Goal: Answer question/provide support: Share knowledge or assist other users

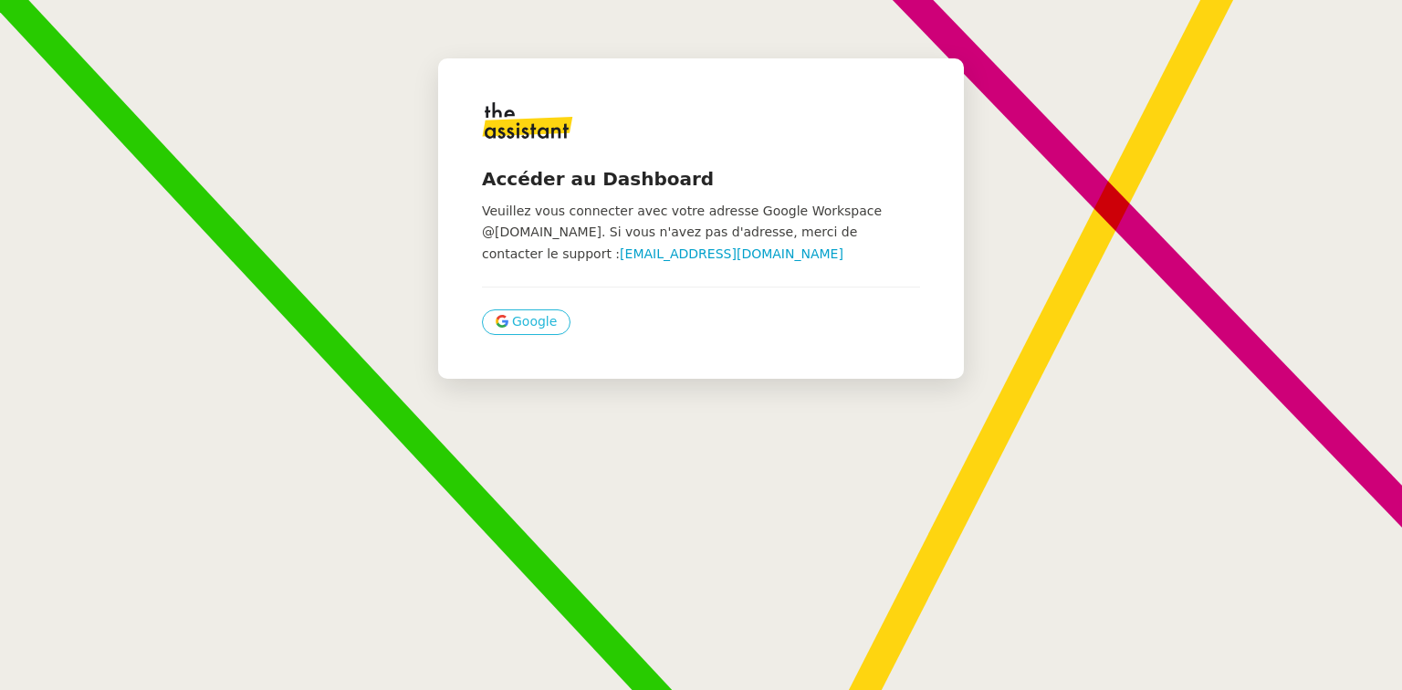
click at [497, 320] on icon at bounding box center [502, 321] width 13 height 13
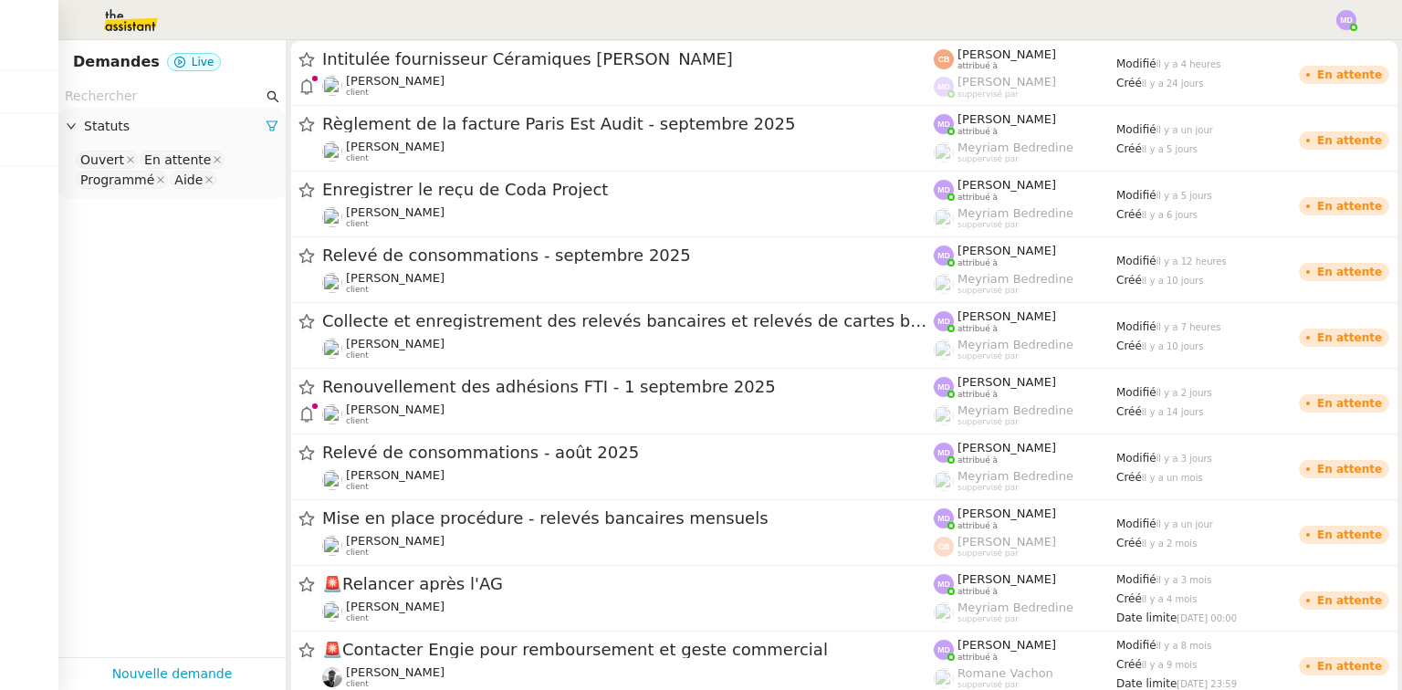
click at [126, 25] on img at bounding box center [116, 20] width 141 height 40
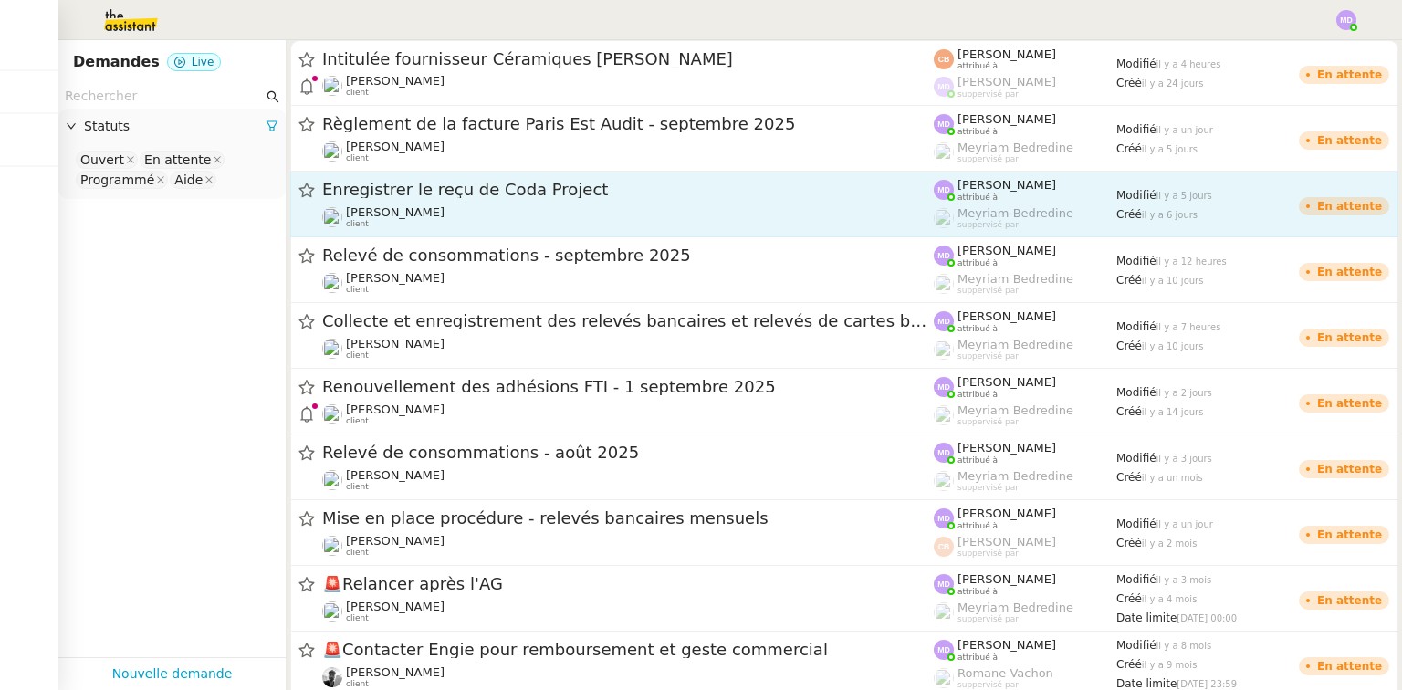
click at [737, 172] on link "Enregistrer le reçu de Coda Project [PERSON_NAME] client [PERSON_NAME] attribué…" at bounding box center [844, 205] width 1108 height 66
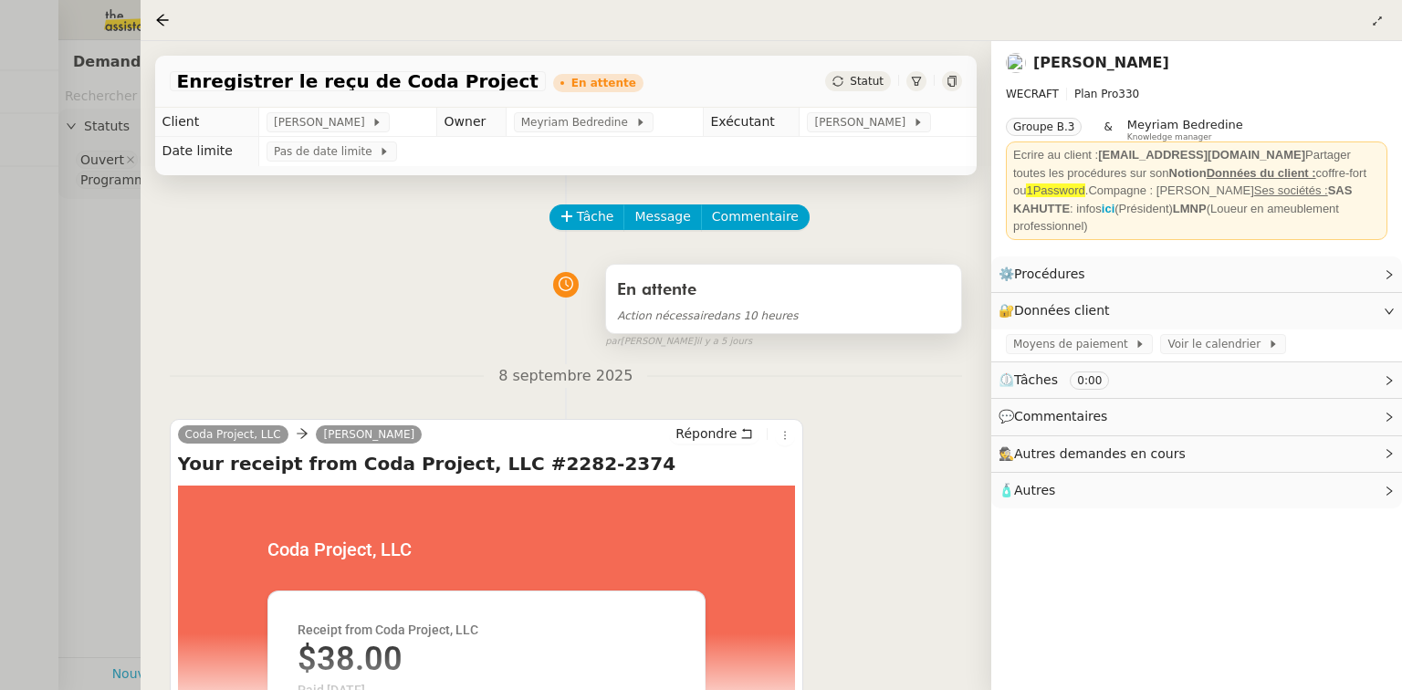
click at [768, 288] on div "En attente" at bounding box center [783, 290] width 333 height 29
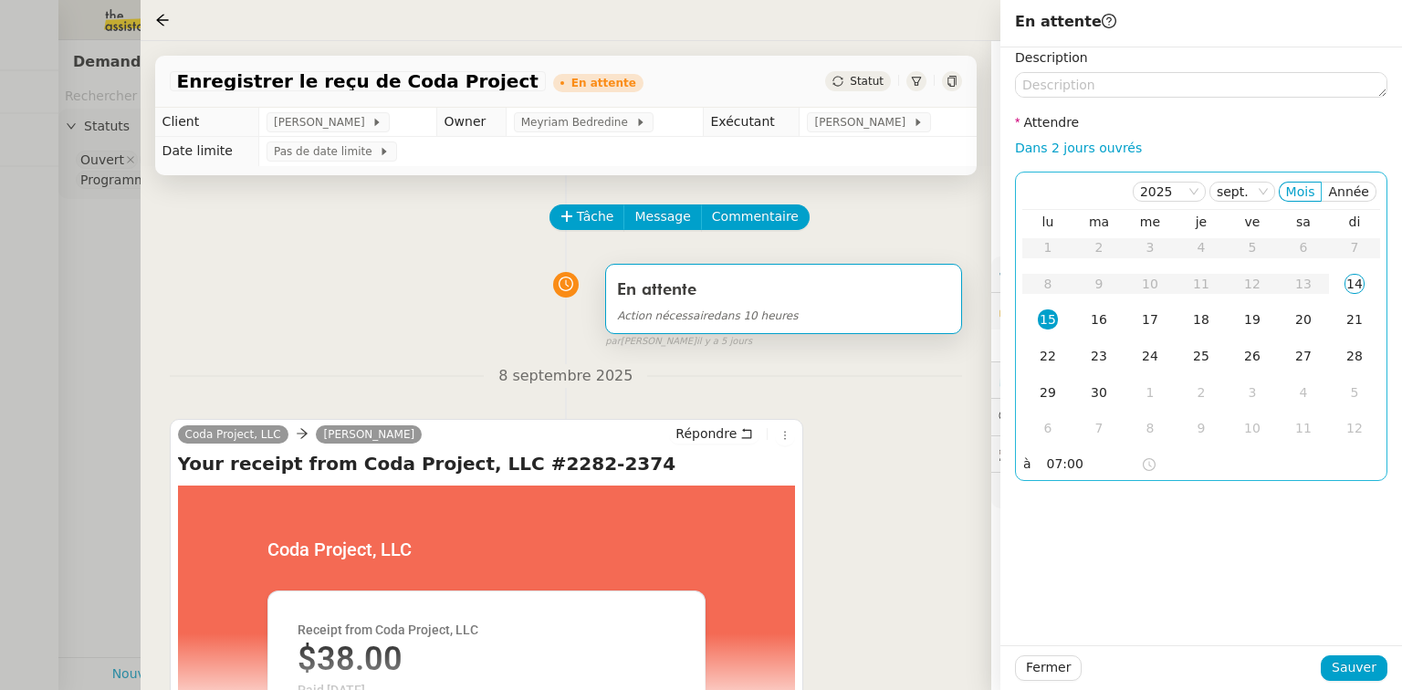
drag, startPoint x: 1054, startPoint y: 473, endPoint x: 1038, endPoint y: 471, distance: 16.5
click at [1040, 471] on nz-time-picker "07:00" at bounding box center [1101, 465] width 123 height 26
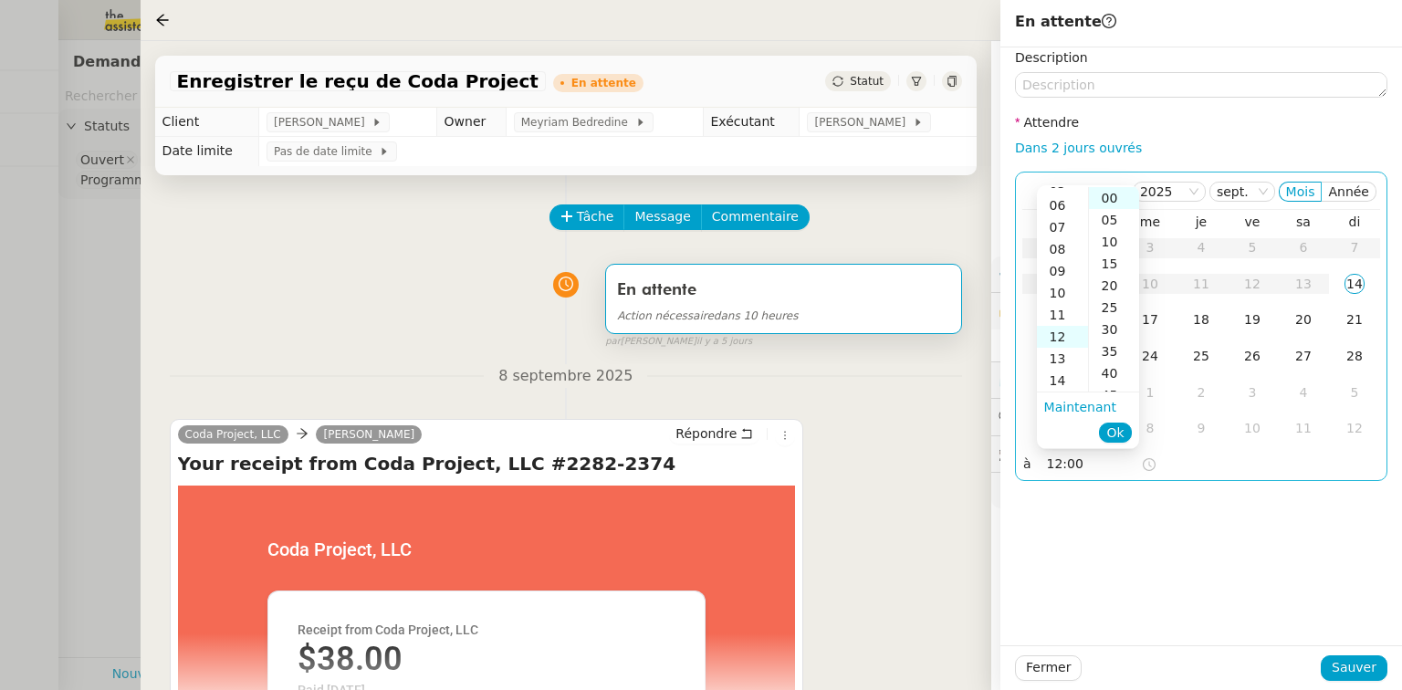
scroll to position [263, 0]
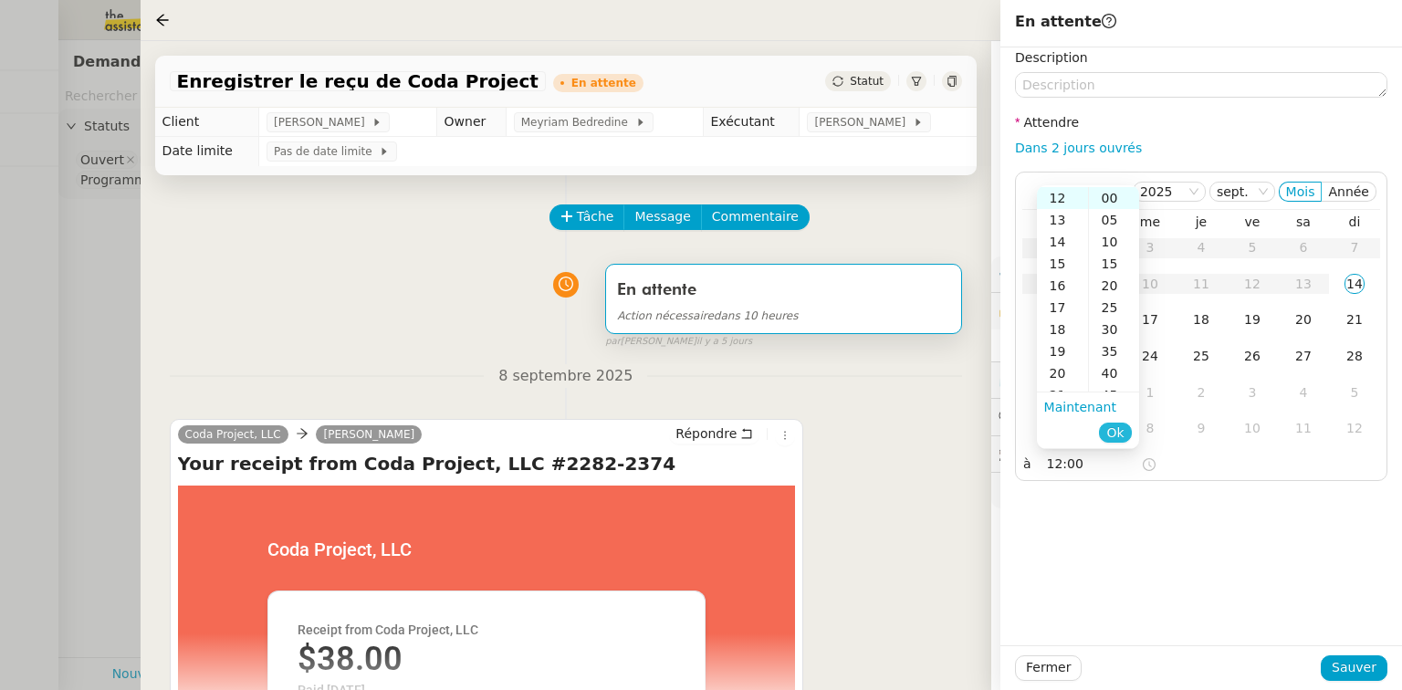
click at [1121, 429] on span "Ok" at bounding box center [1114, 433] width 17 height 18
type input "12:00"
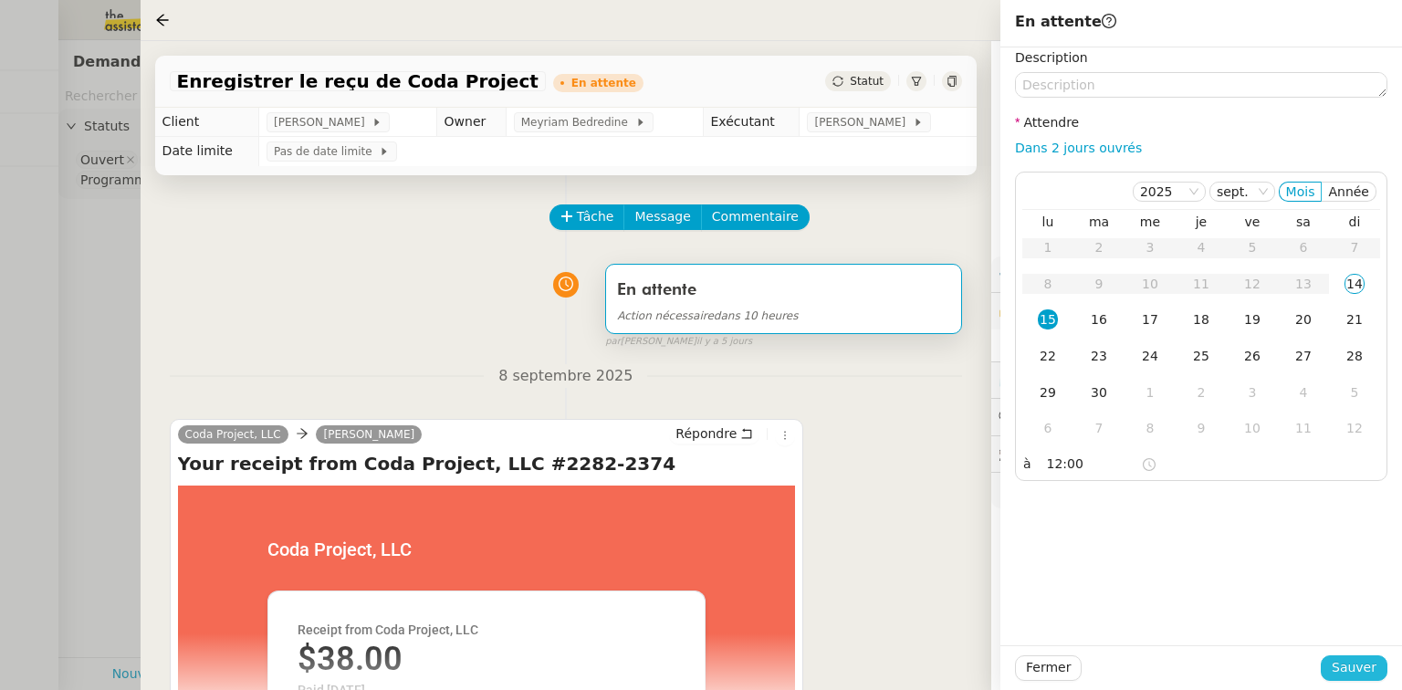
click at [1366, 667] on span "Sauver" at bounding box center [1354, 667] width 45 height 21
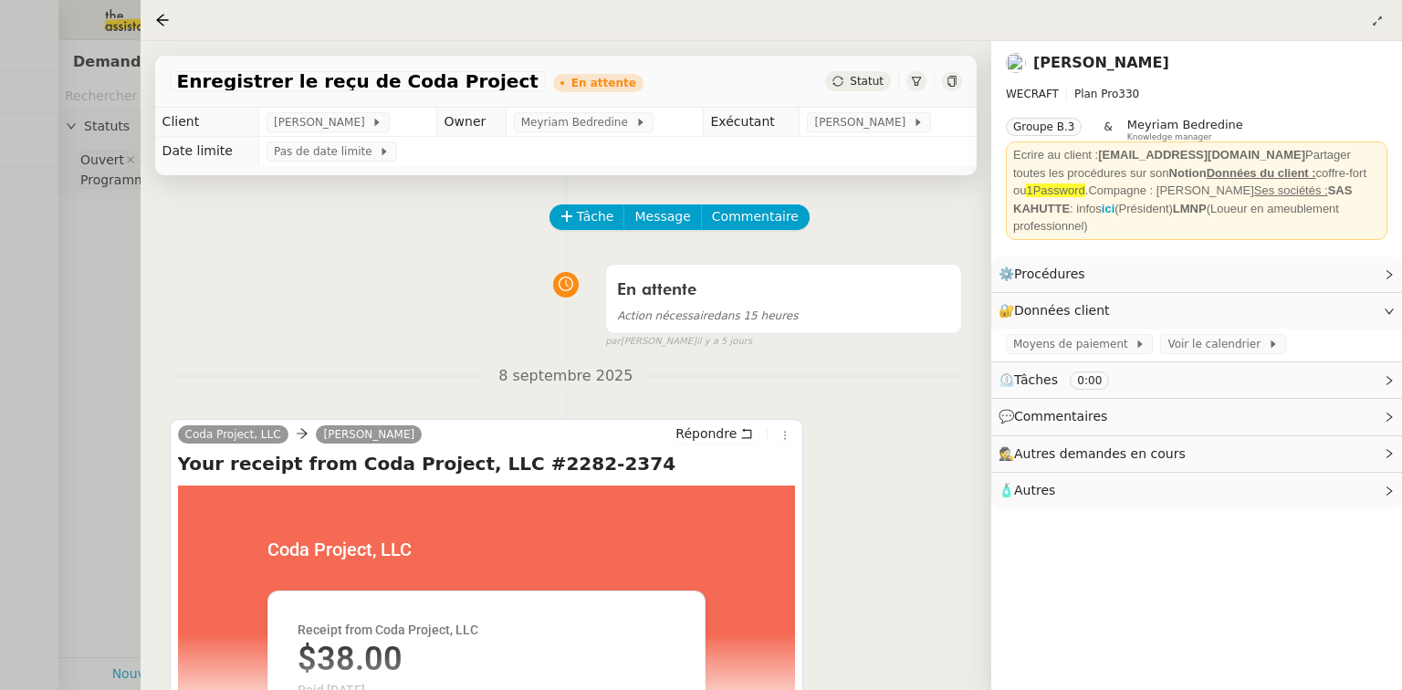
click at [152, 21] on nz-page-header at bounding box center [771, 20] width 1261 height 41
click at [160, 25] on icon at bounding box center [162, 20] width 15 height 15
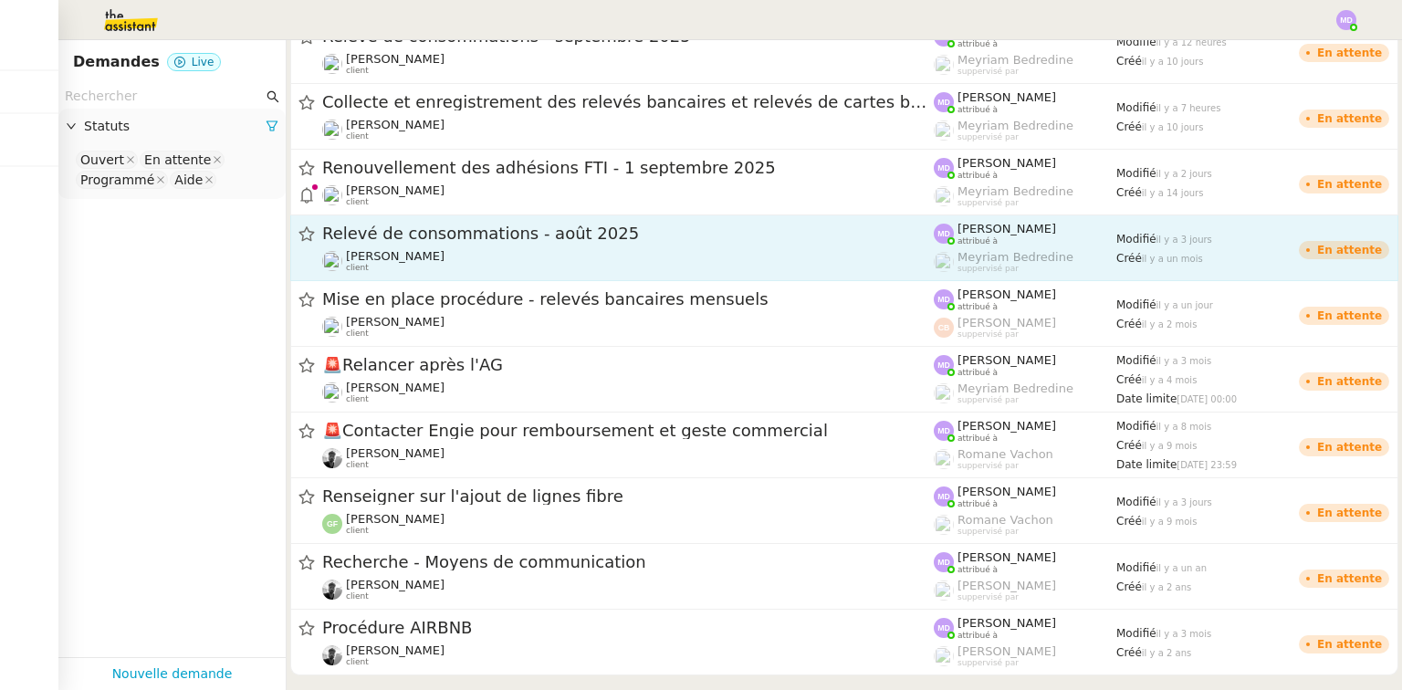
scroll to position [252, 0]
